Goal: Information Seeking & Learning: Learn about a topic

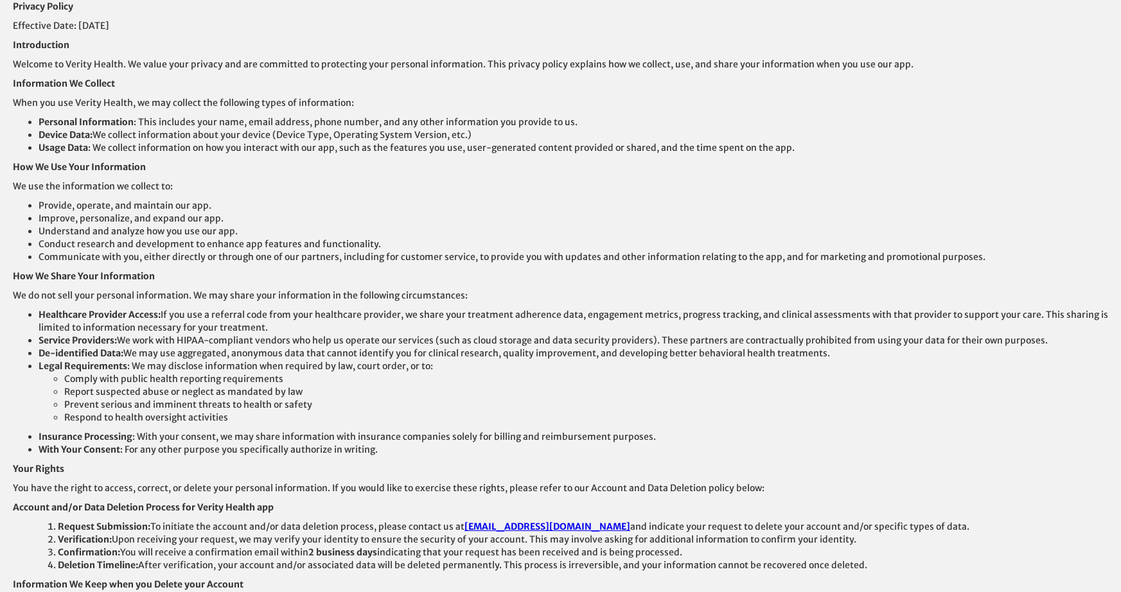
click at [458, 192] on p "We use the information we collect to:" at bounding box center [560, 186] width 1095 height 13
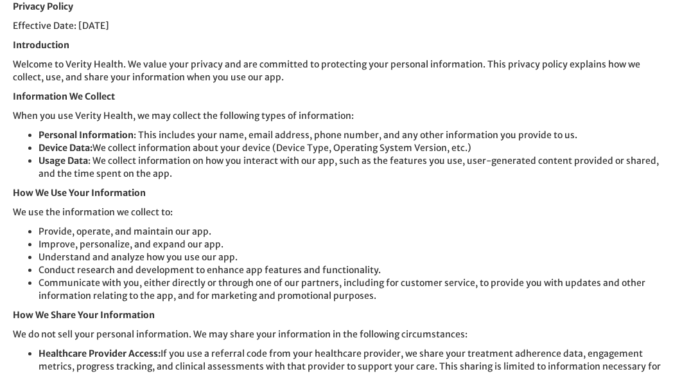
click at [136, 373] on li "Healthcare Provider Access: If you use a referral code from your healthcare pro…" at bounding box center [354, 366] width 631 height 39
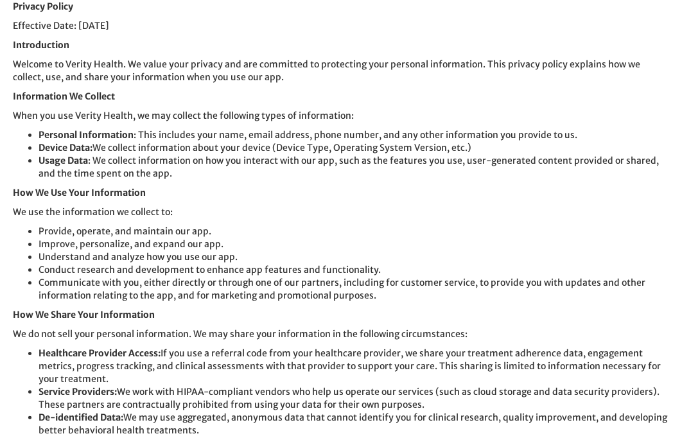
click at [371, 209] on p "We use the information we collect to:" at bounding box center [341, 212] width 657 height 13
click at [389, 247] on li "Improve, personalize, and expand our app." at bounding box center [354, 244] width 631 height 13
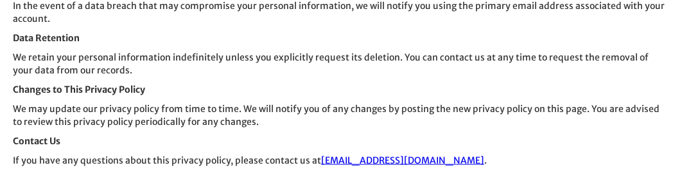
scroll to position [930, 0]
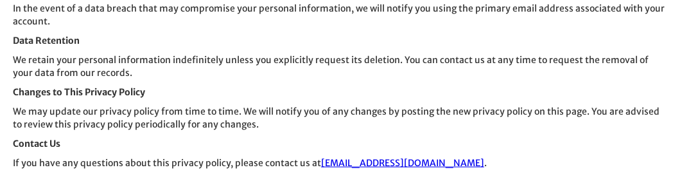
drag, startPoint x: 358, startPoint y: 84, endPoint x: 472, endPoint y: 18, distance: 131.0
